Goal: Task Accomplishment & Management: Use online tool/utility

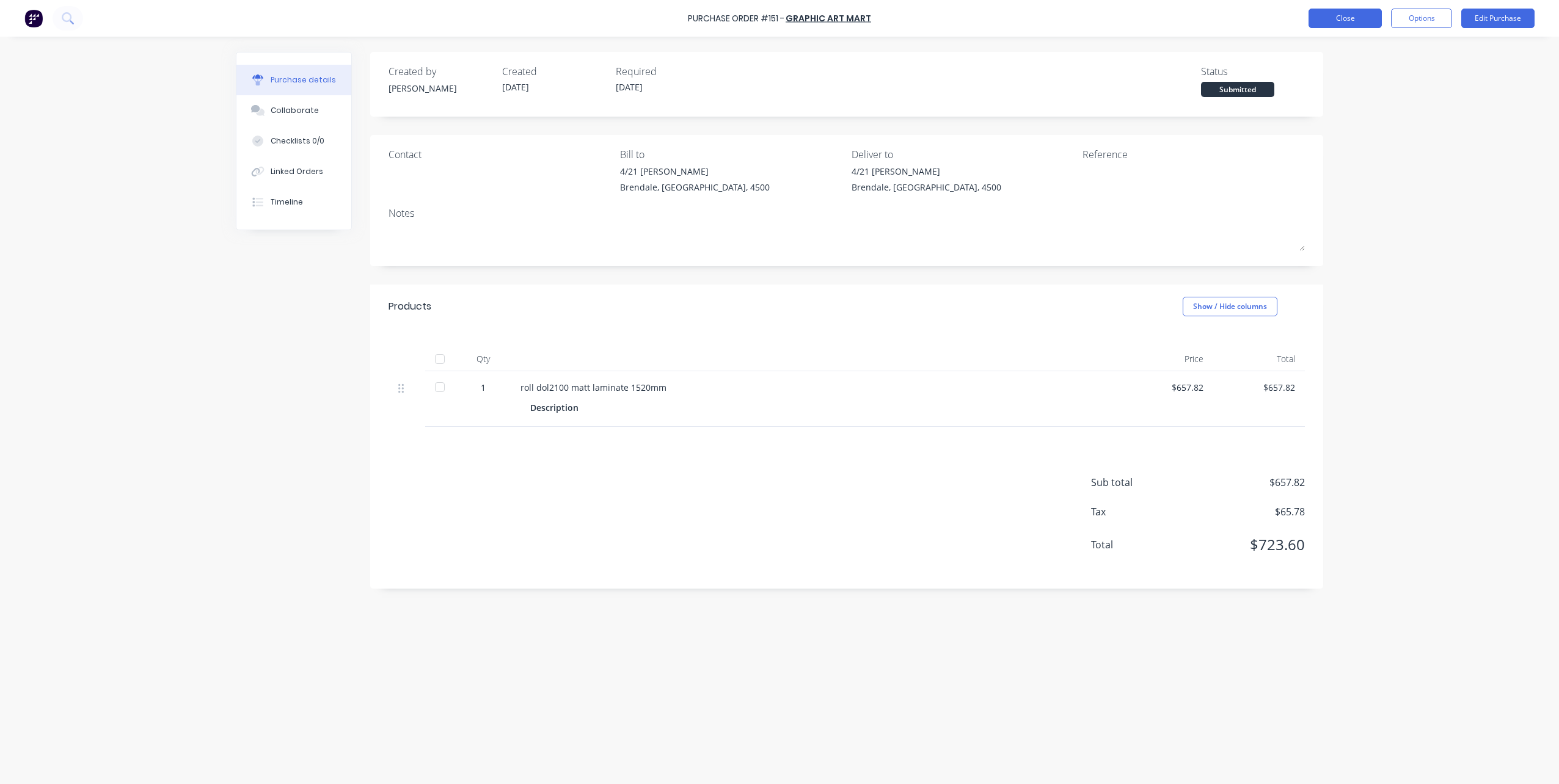
click at [1328, 18] on button "Close" at bounding box center [1345, 19] width 73 height 20
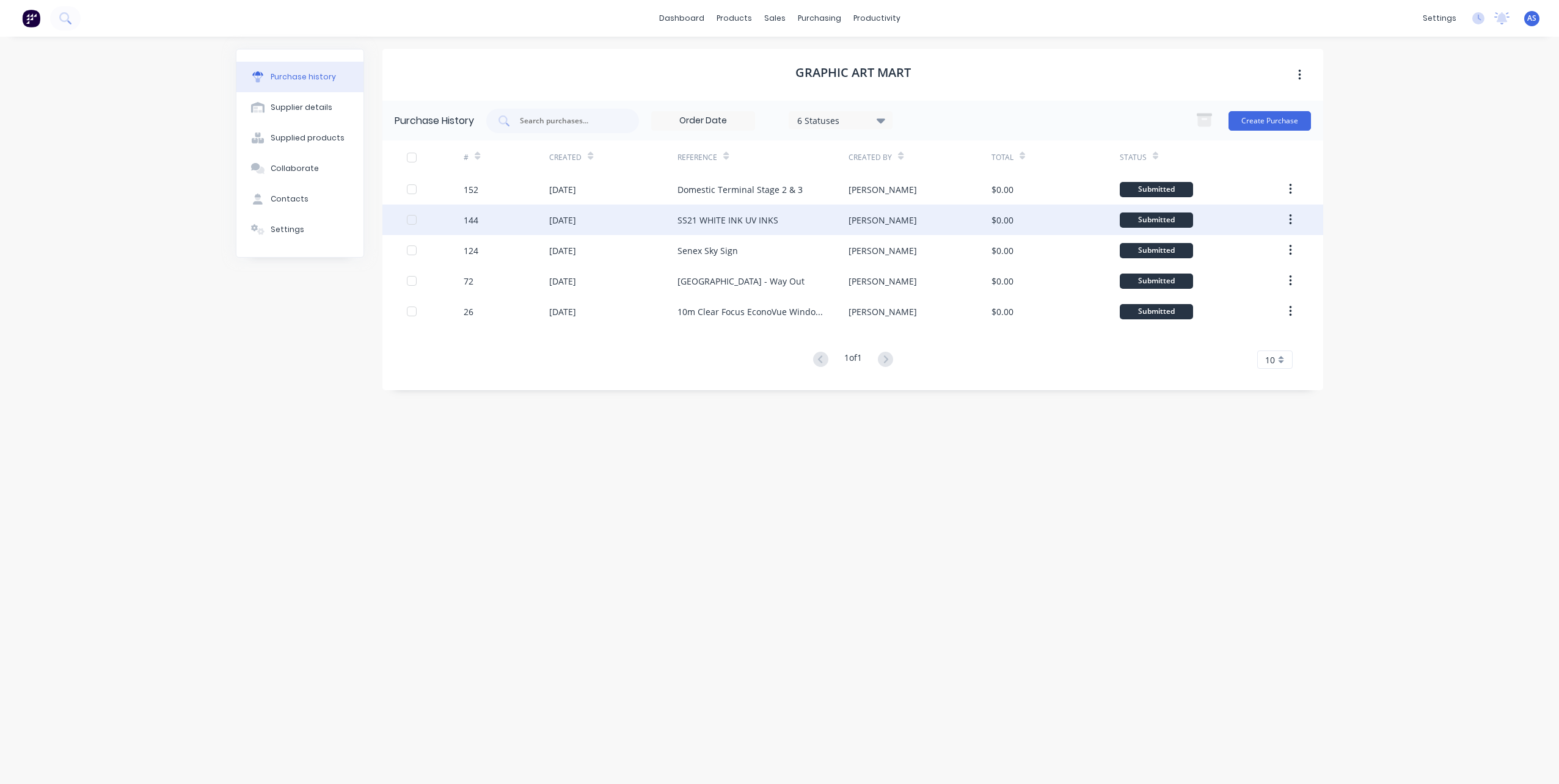
click at [722, 219] on div "SS21 WHITE INK UV INKS" at bounding box center [728, 220] width 101 height 13
